Goal: Check status: Check status

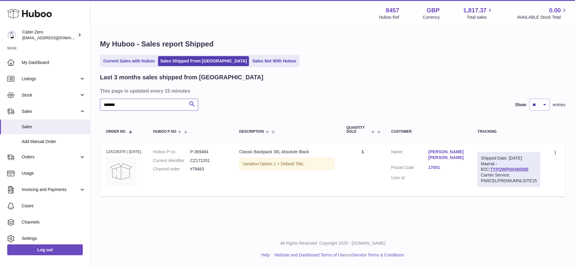
click at [142, 107] on input "******" at bounding box center [149, 105] width 98 height 12
drag, startPoint x: 33, startPoint y: 77, endPoint x: 36, endPoint y: 79, distance: 3.4
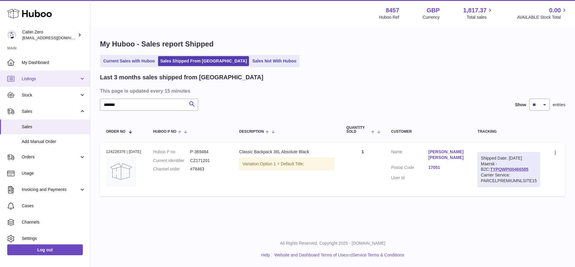
click at [33, 77] on span "Listings" at bounding box center [51, 79] width 58 height 6
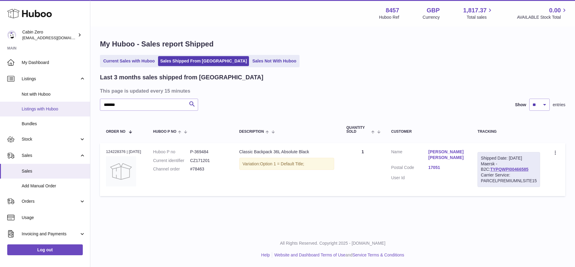
click at [52, 108] on span "Listings with Huboo" at bounding box center [54, 109] width 64 height 6
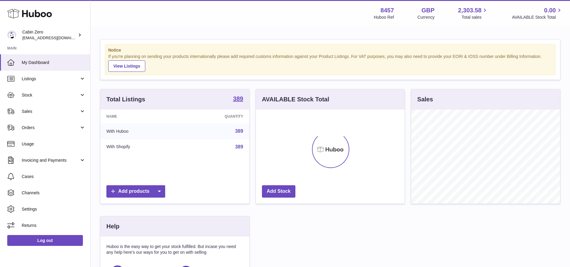
scroll to position [94, 151]
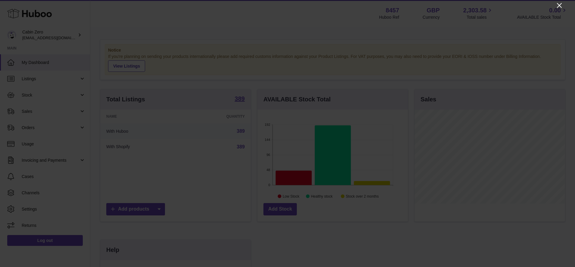
click at [561, 5] on icon "Close" at bounding box center [559, 5] width 5 height 5
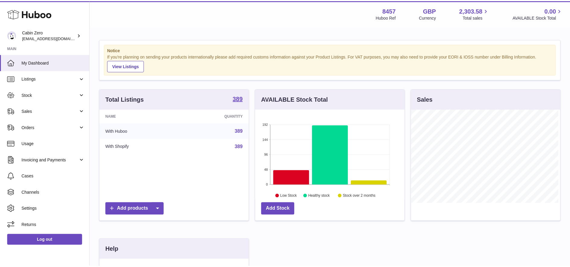
scroll to position [301204, 301149]
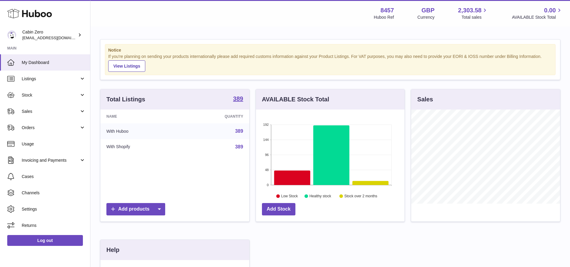
drag, startPoint x: 39, startPoint y: 110, endPoint x: 44, endPoint y: 119, distance: 10.4
click at [39, 110] on span "Sales" at bounding box center [51, 111] width 58 height 6
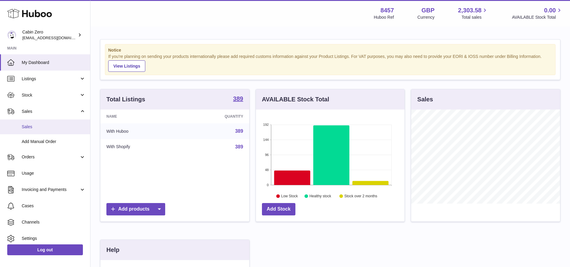
click at [43, 127] on span "Sales" at bounding box center [54, 127] width 64 height 6
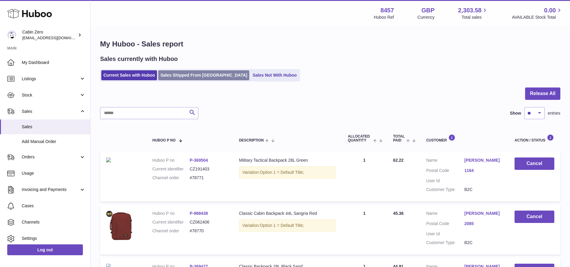
click at [173, 72] on link "Sales Shipped From [GEOGRAPHIC_DATA]" at bounding box center [203, 75] width 91 height 10
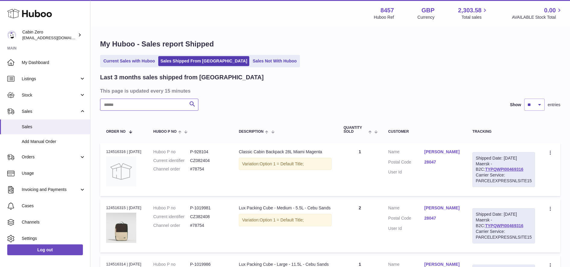
click at [147, 102] on input "text" at bounding box center [149, 105] width 98 height 12
paste input "********"
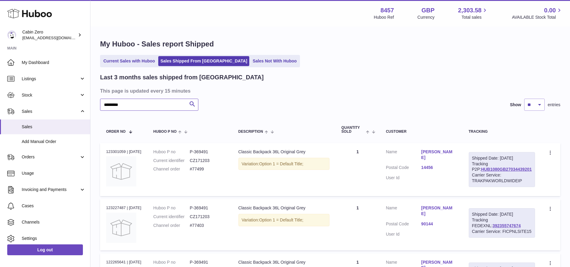
type input "********"
click at [210, 152] on dd "P-369491" at bounding box center [208, 152] width 36 height 6
copy dd "369491"
